Goal: Transaction & Acquisition: Purchase product/service

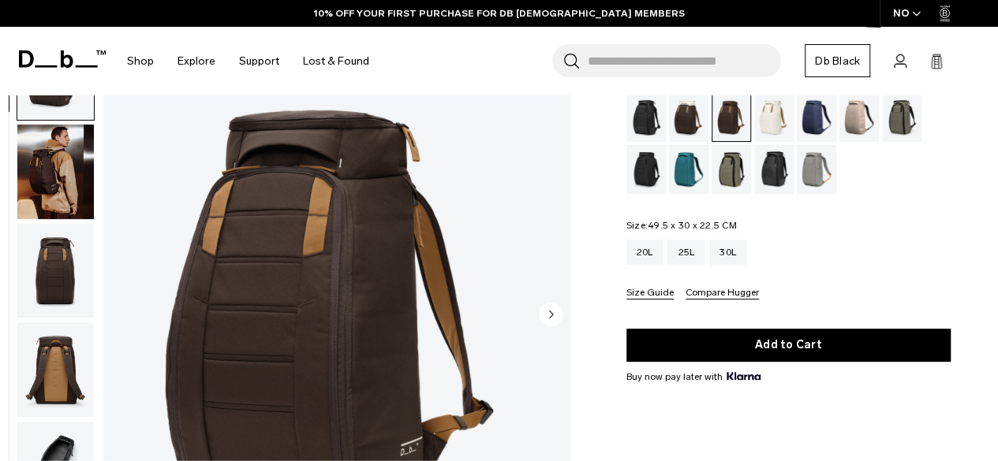
scroll to position [101, 0]
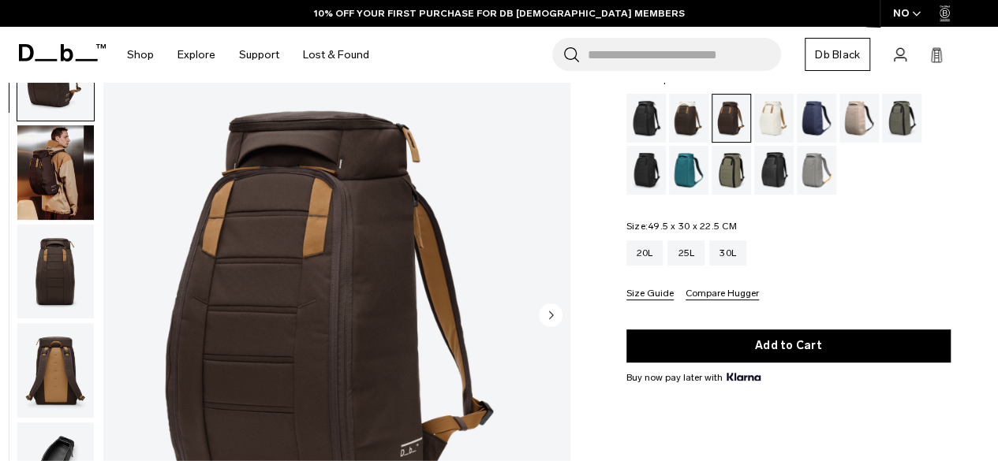
click at [49, 183] on img "button" at bounding box center [55, 172] width 76 height 95
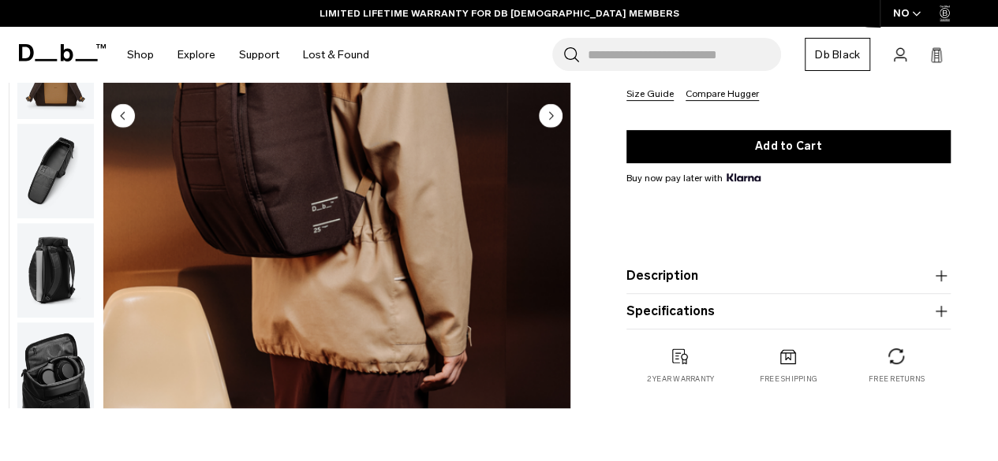
scroll to position [319, 0]
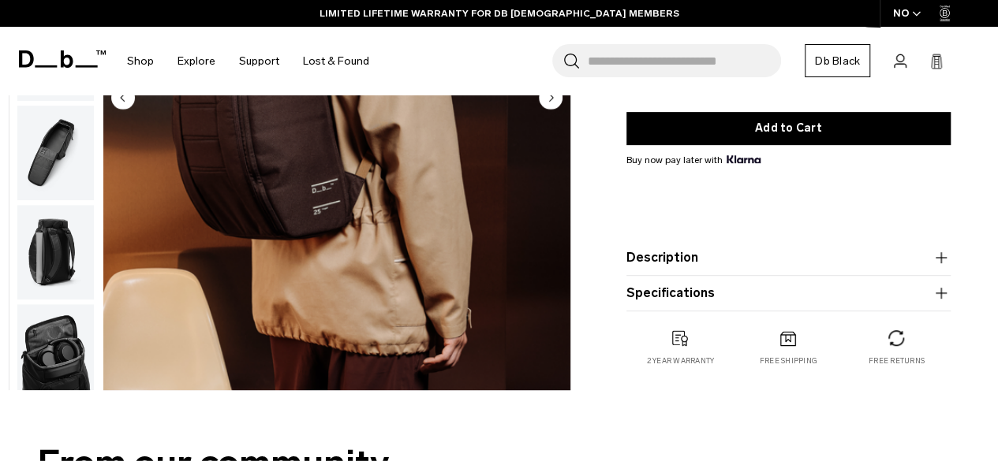
click at [54, 259] on img "button" at bounding box center [55, 252] width 76 height 95
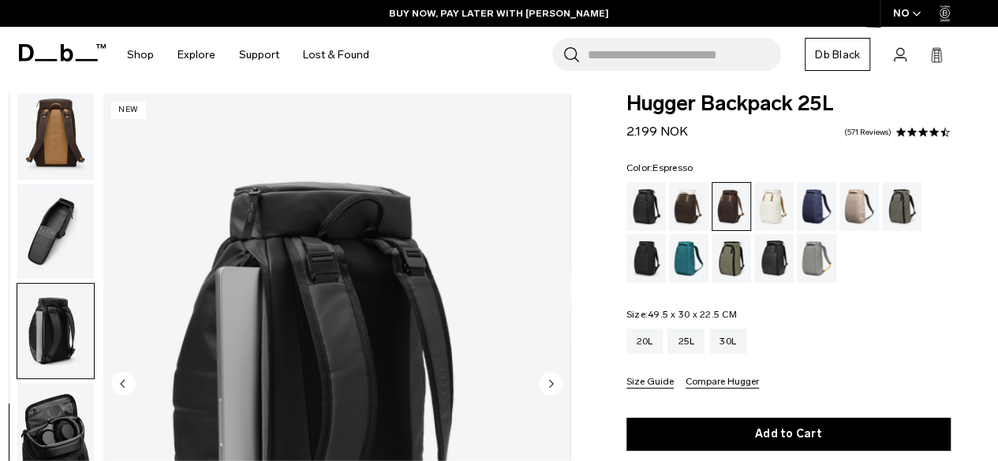
scroll to position [12, 0]
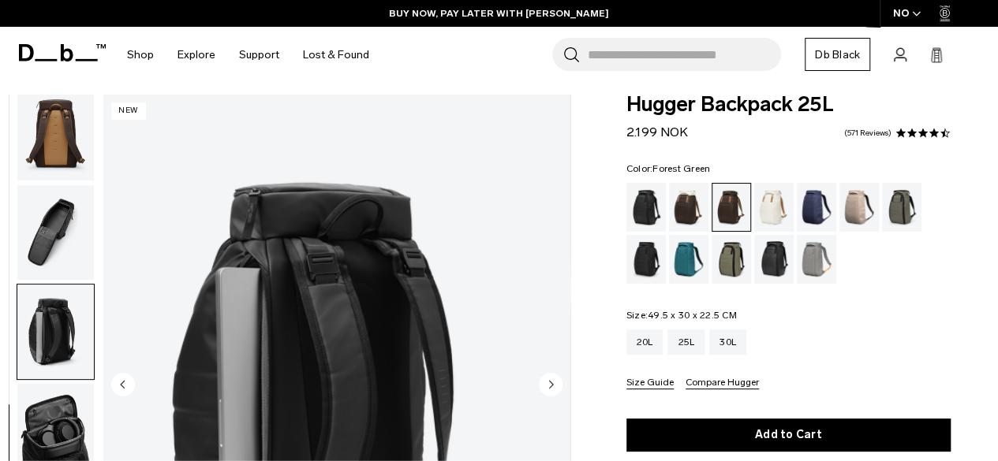
click at [905, 204] on div "Forest Green" at bounding box center [902, 207] width 40 height 49
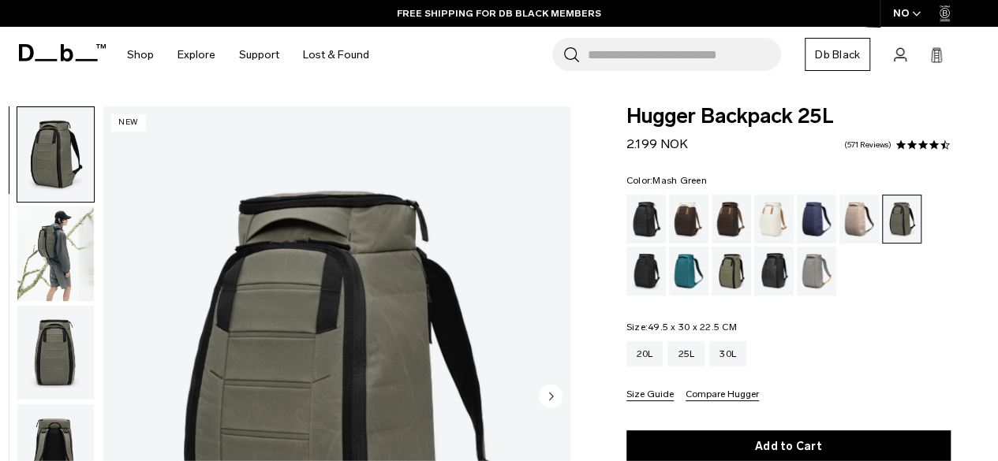
click at [741, 267] on div "Mash Green" at bounding box center [731, 271] width 40 height 49
